Goal: Information Seeking & Learning: Check status

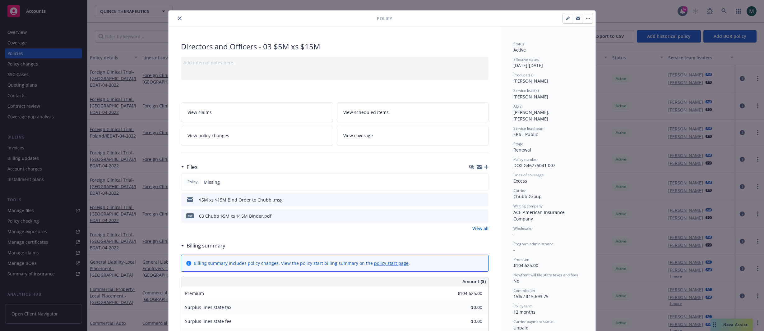
scroll to position [13, 0]
